Goal: Check status: Check status

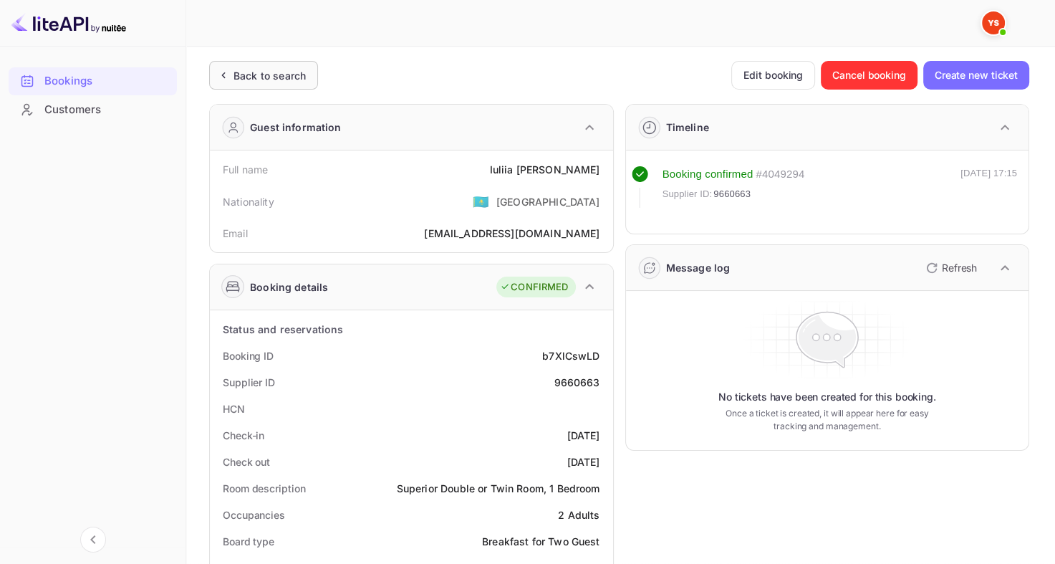
click at [292, 88] on div "Back to search" at bounding box center [263, 75] width 109 height 29
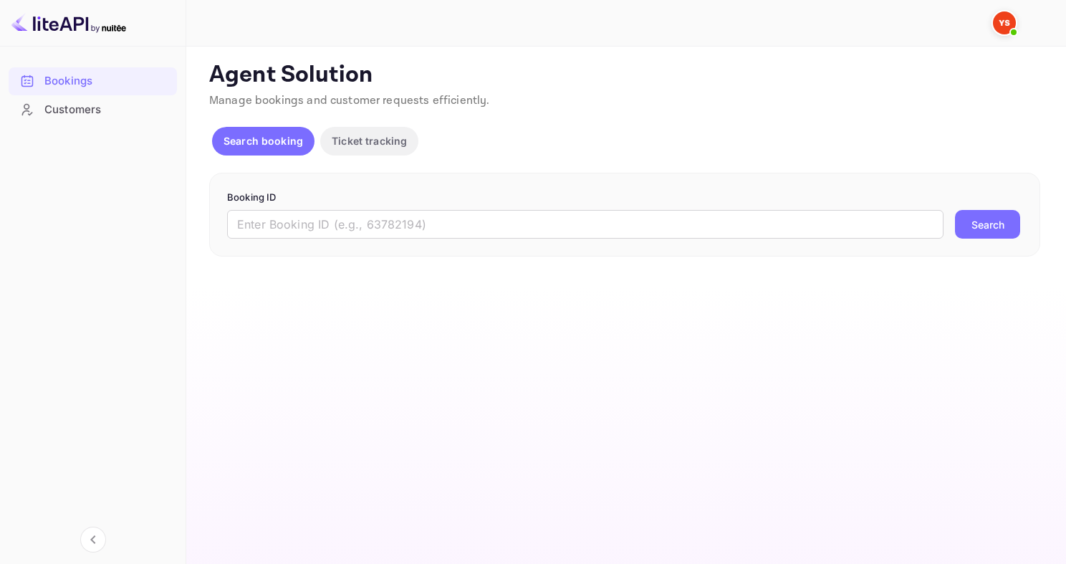
click at [368, 206] on form "Booking ID ​ Search" at bounding box center [624, 215] width 795 height 49
click at [365, 229] on input "text" at bounding box center [585, 224] width 716 height 29
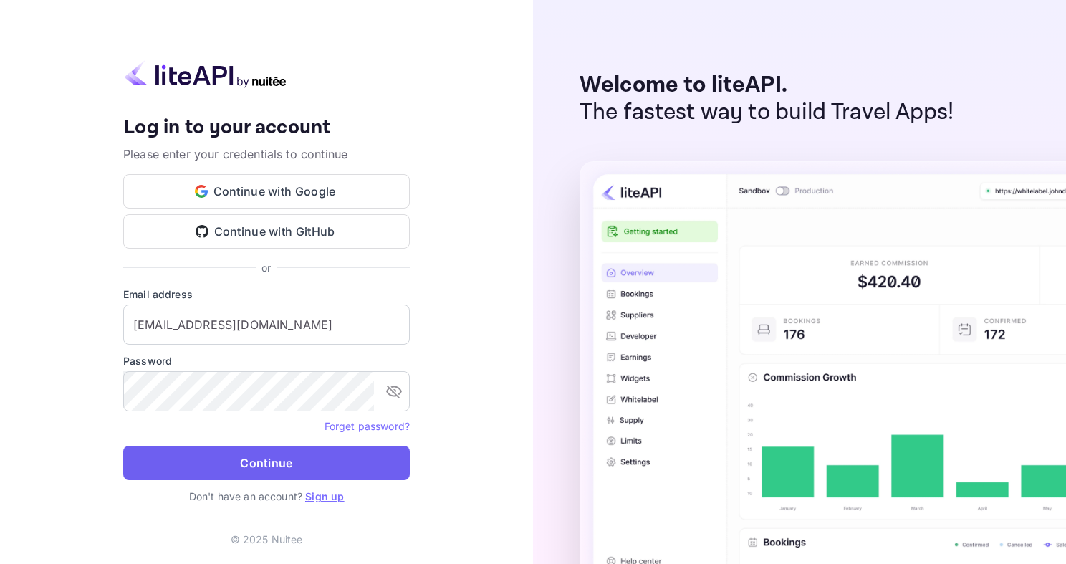
click at [226, 470] on button "Continue" at bounding box center [266, 463] width 287 height 34
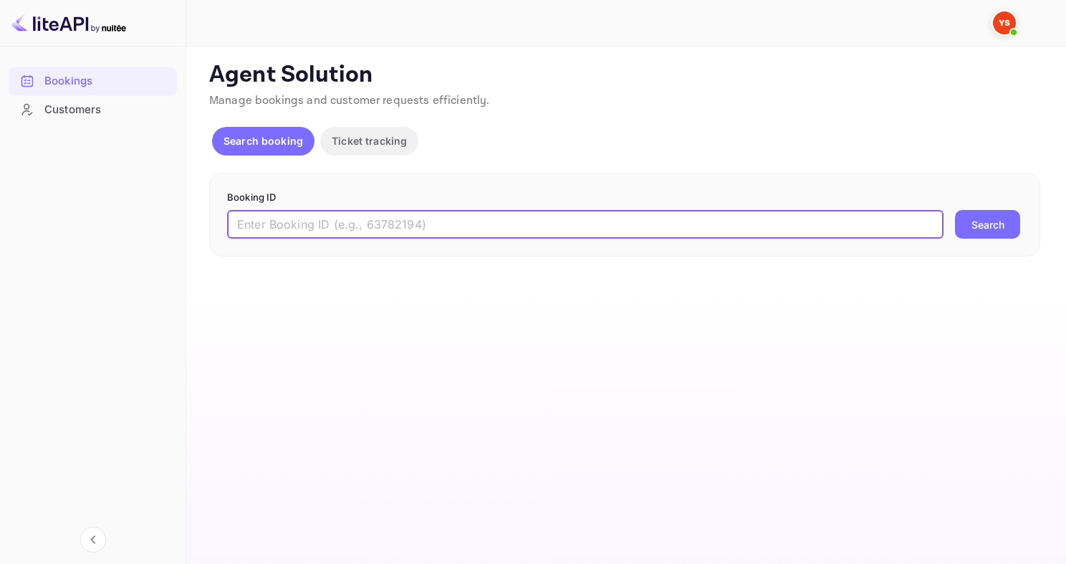
click at [289, 224] on input "text" at bounding box center [585, 224] width 716 height 29
paste input "9678185"
click at [955, 210] on button "Search" at bounding box center [987, 224] width 65 height 29
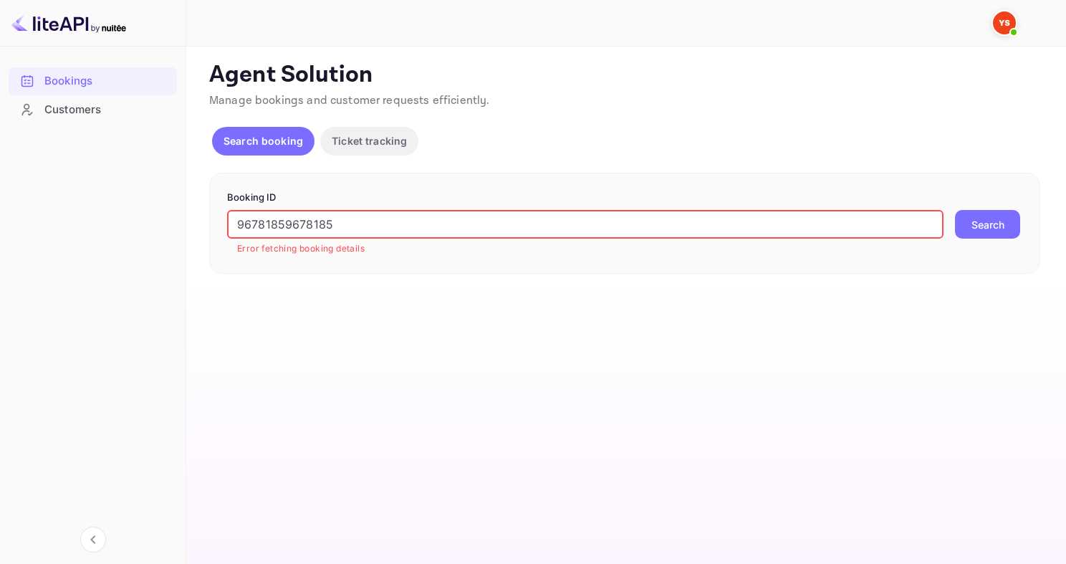
click at [315, 221] on input "96781859678185" at bounding box center [585, 224] width 716 height 29
drag, startPoint x: 345, startPoint y: 221, endPoint x: 218, endPoint y: 228, distance: 127.7
click at [218, 228] on div "Booking ID 96781859678185 ​ Error fetching booking details Search" at bounding box center [624, 223] width 831 height 101
paste input "text"
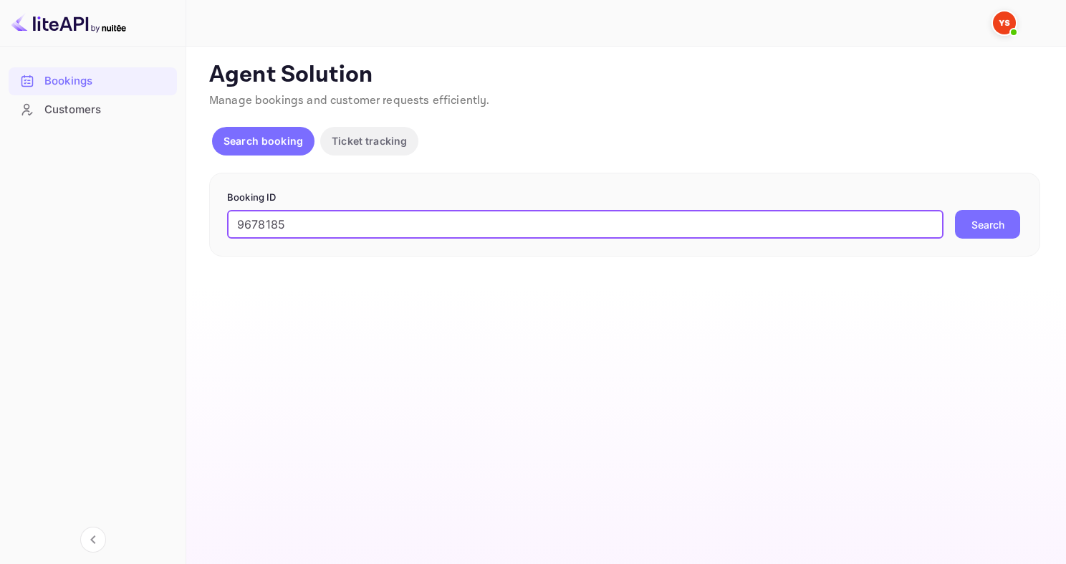
type input "9678185"
click at [955, 210] on button "Search" at bounding box center [987, 224] width 65 height 29
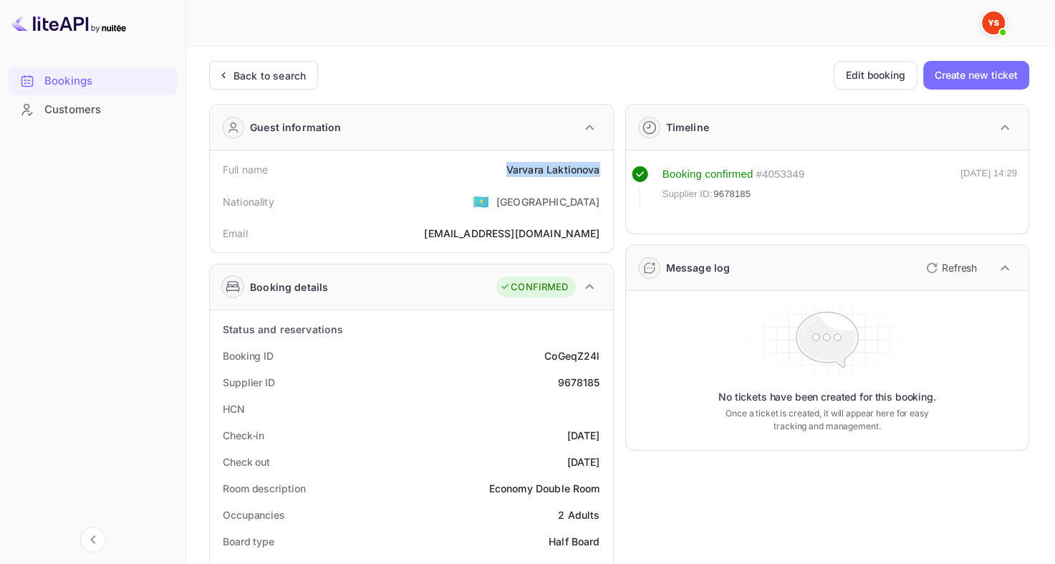
drag, startPoint x: 495, startPoint y: 167, endPoint x: 603, endPoint y: 171, distance: 107.6
click at [603, 171] on div "Full name [PERSON_NAME]" at bounding box center [412, 169] width 392 height 27
copy div "Varvara Laktionova"
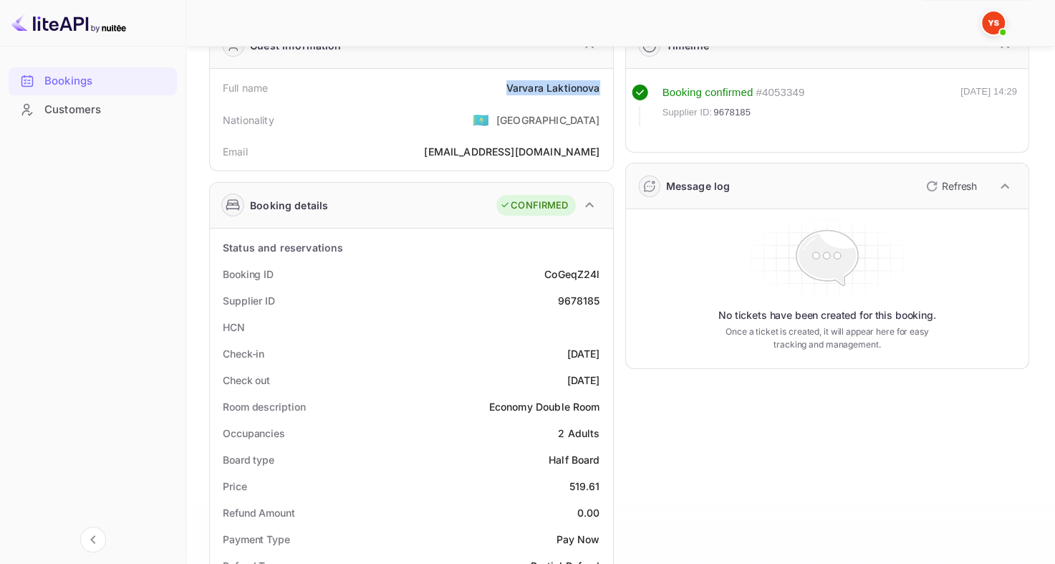
scroll to position [143, 0]
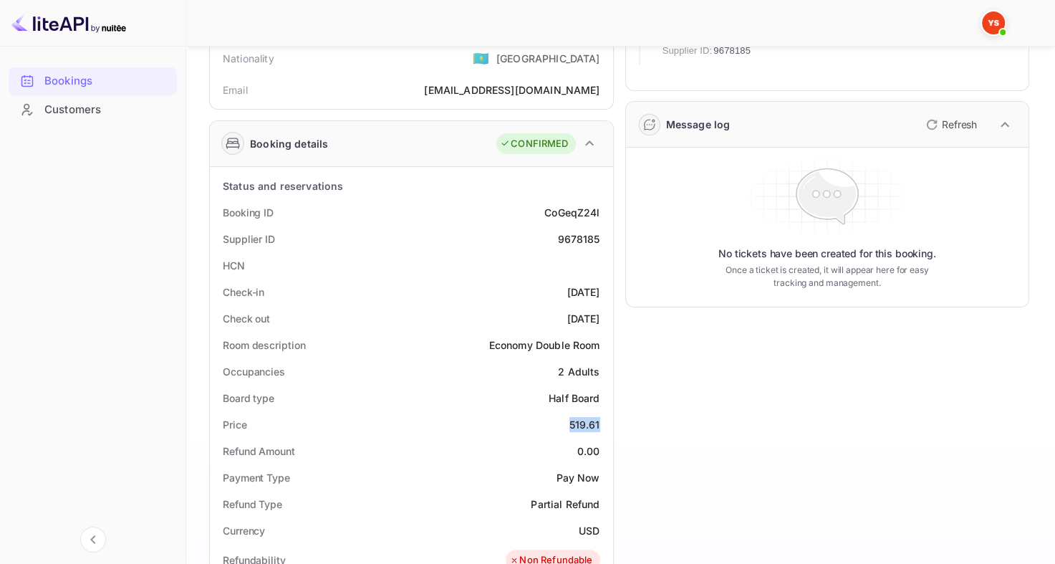
drag, startPoint x: 580, startPoint y: 425, endPoint x: 605, endPoint y: 425, distance: 25.1
click at [605, 425] on div "Price 519.61" at bounding box center [412, 424] width 392 height 27
copy div "519.61"
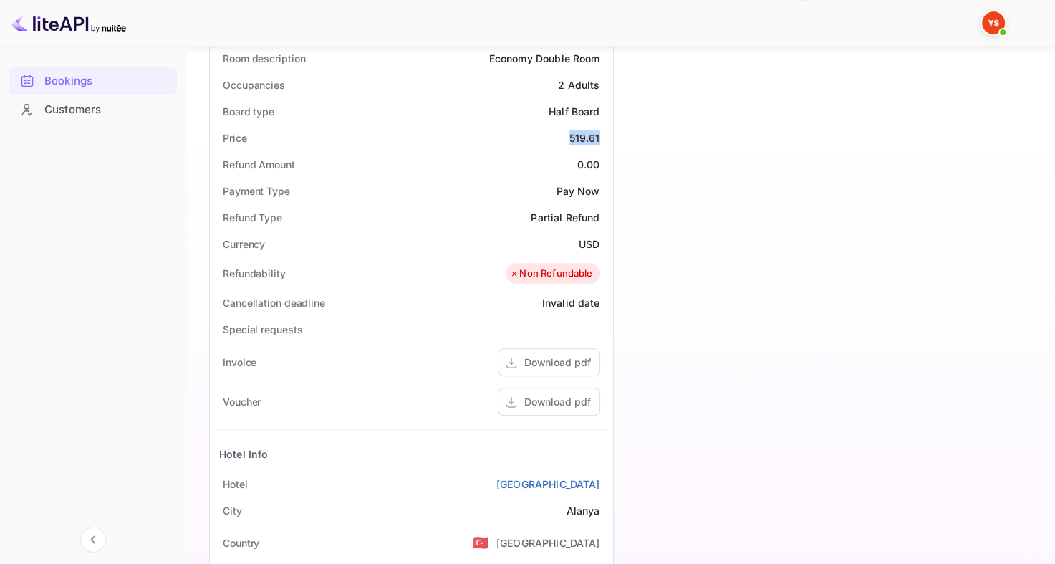
scroll to position [287, 0]
